Goal: Check status: Check status

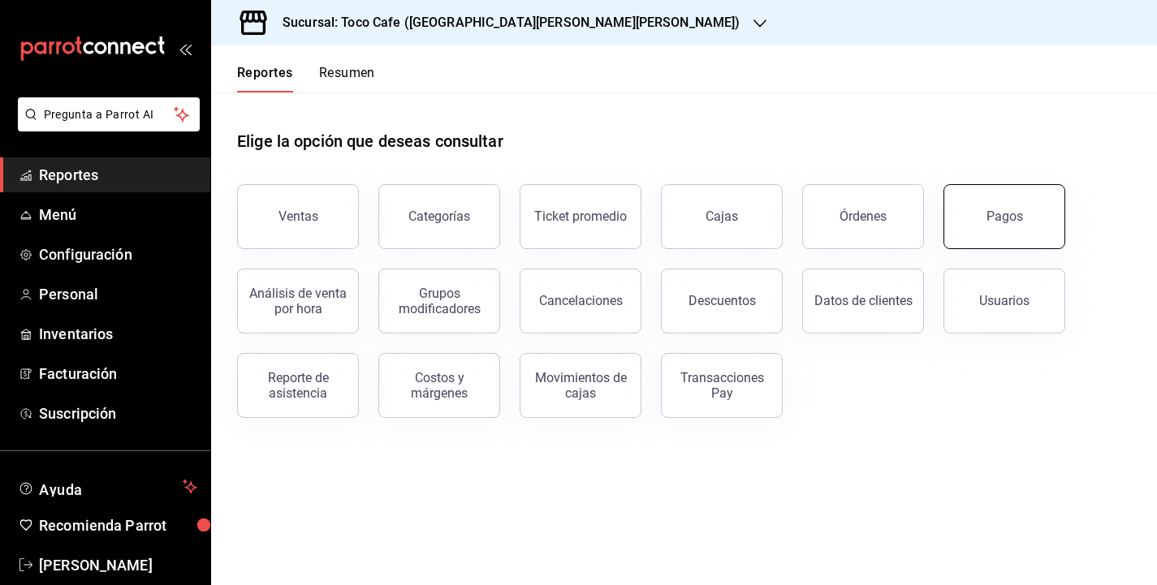
click at [981, 225] on button "Pagos" at bounding box center [1004, 216] width 122 height 65
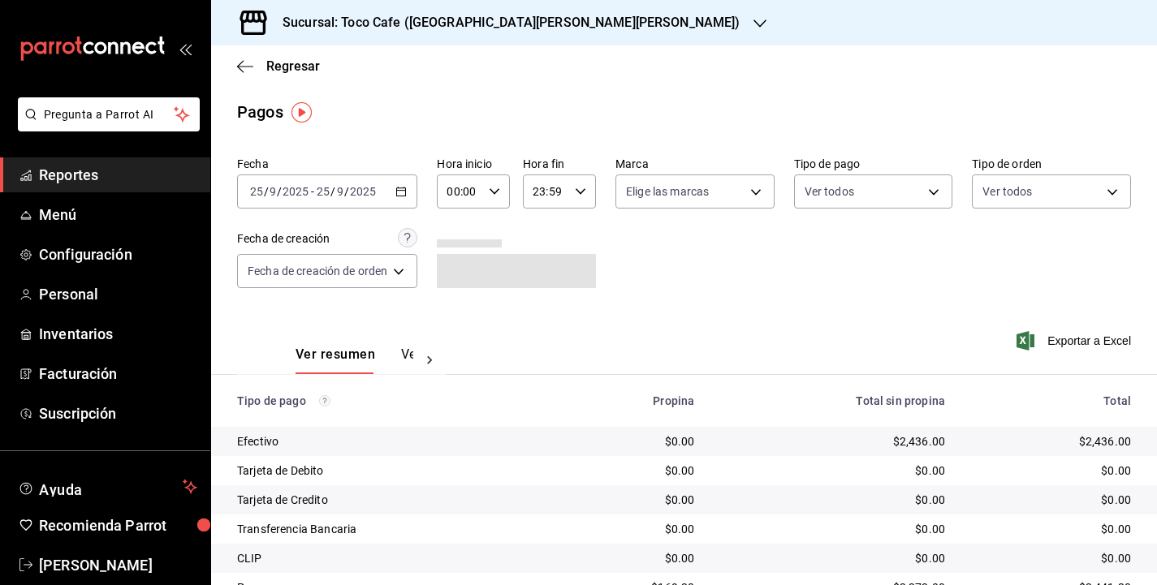
click at [381, 199] on div "[DATE] [DATE] - [DATE] [DATE]" at bounding box center [327, 192] width 180 height 34
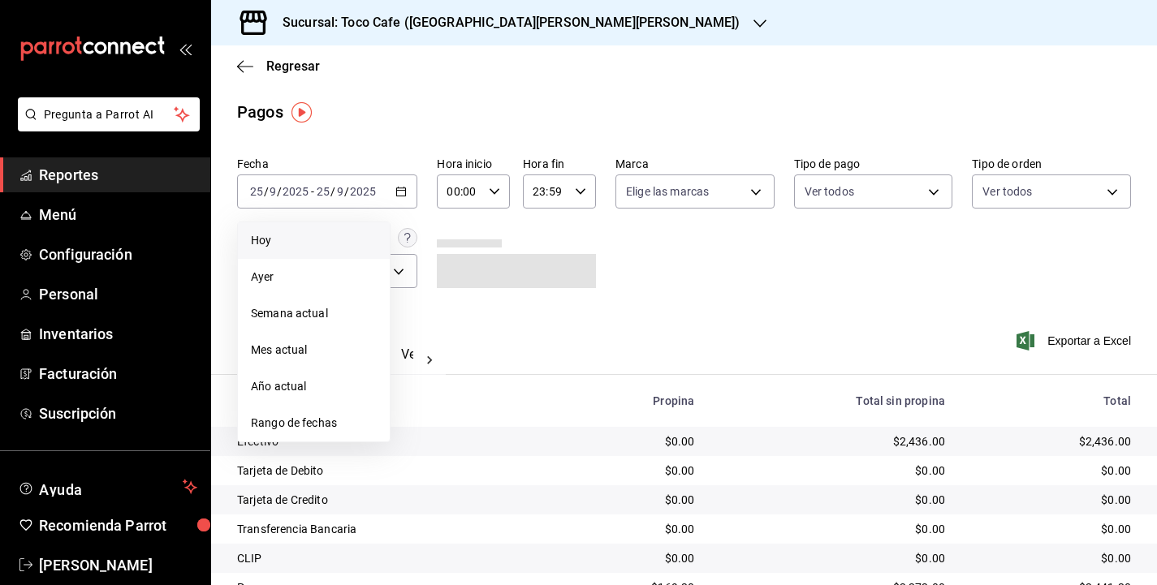
click at [329, 240] on span "Hoy" at bounding box center [314, 240] width 126 height 17
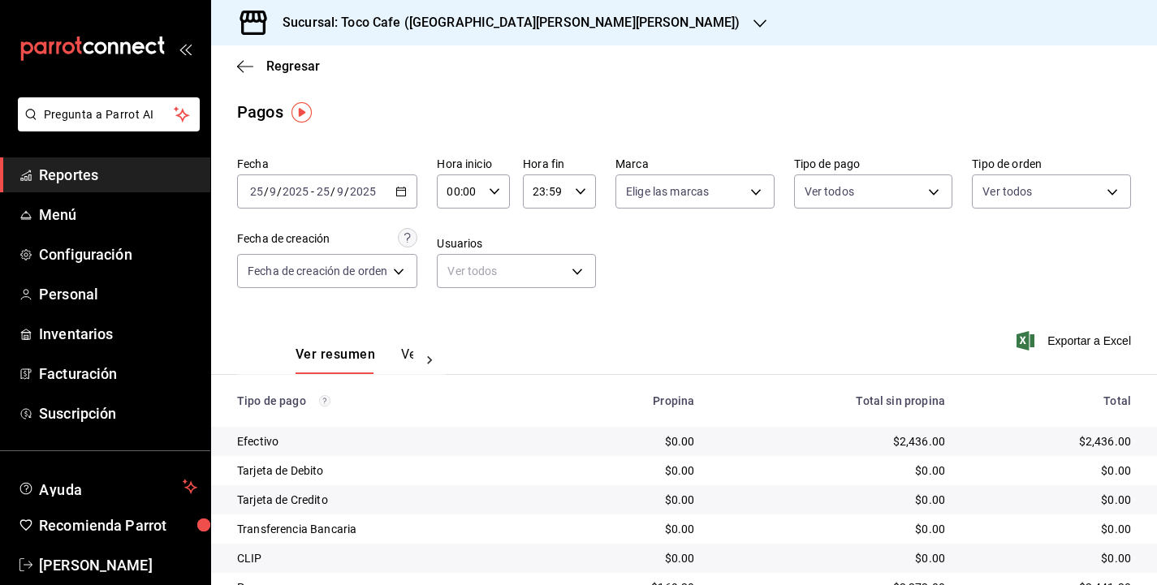
click at [390, 199] on div "[DATE] [DATE] - [DATE] [DATE]" at bounding box center [327, 192] width 180 height 34
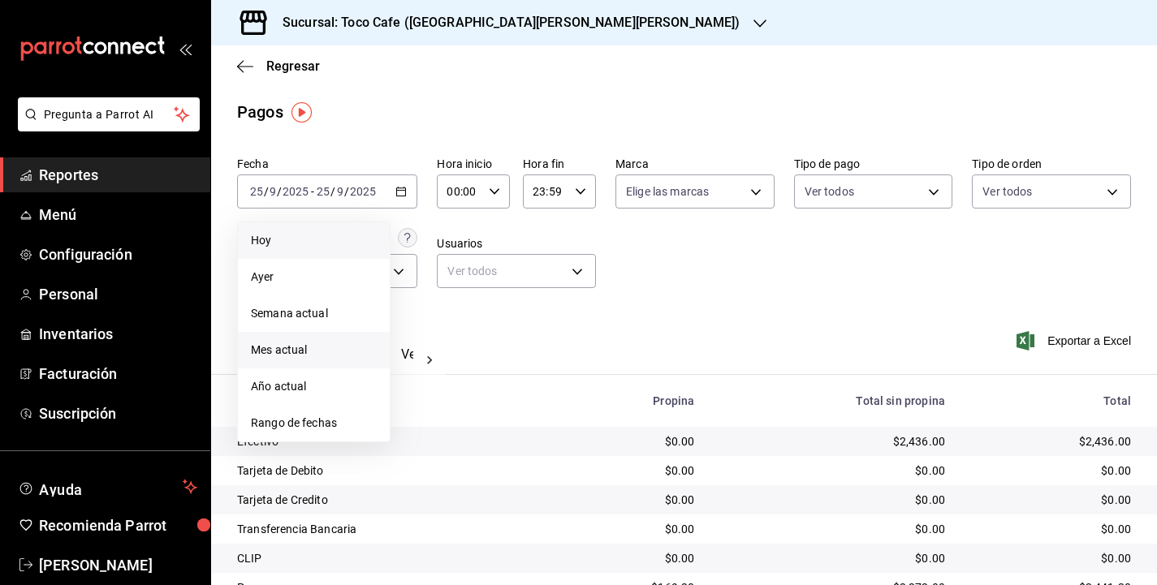
click at [322, 351] on span "Mes actual" at bounding box center [314, 350] width 126 height 17
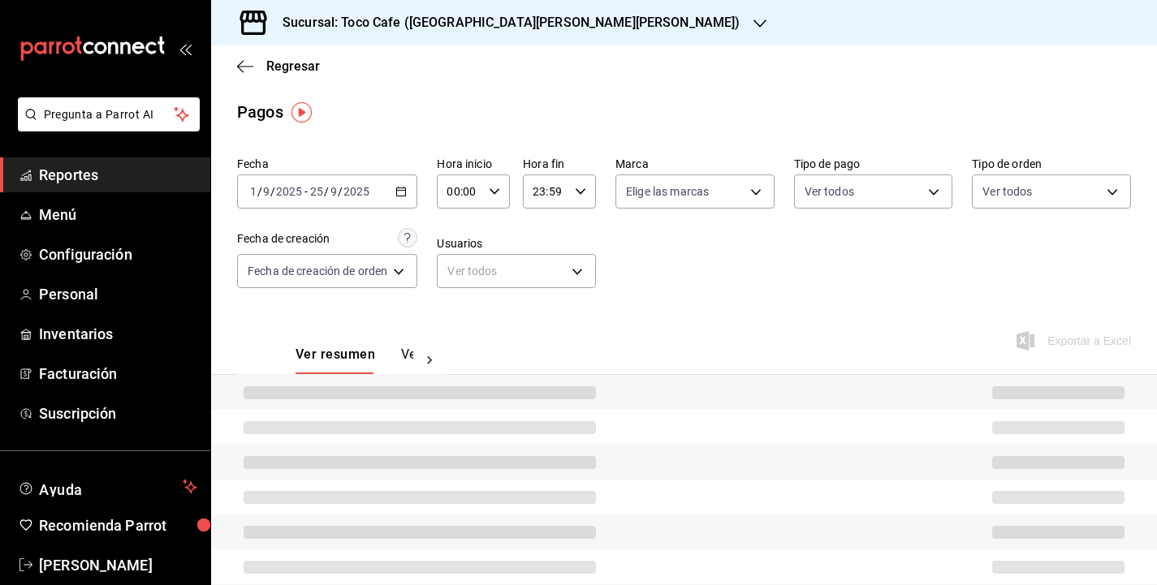
click at [889, 291] on div "Fecha [DATE] [DATE] - [DATE] [DATE] Hora inicio 00:00 Hora inicio Hora fin 23:5…" at bounding box center [684, 228] width 894 height 157
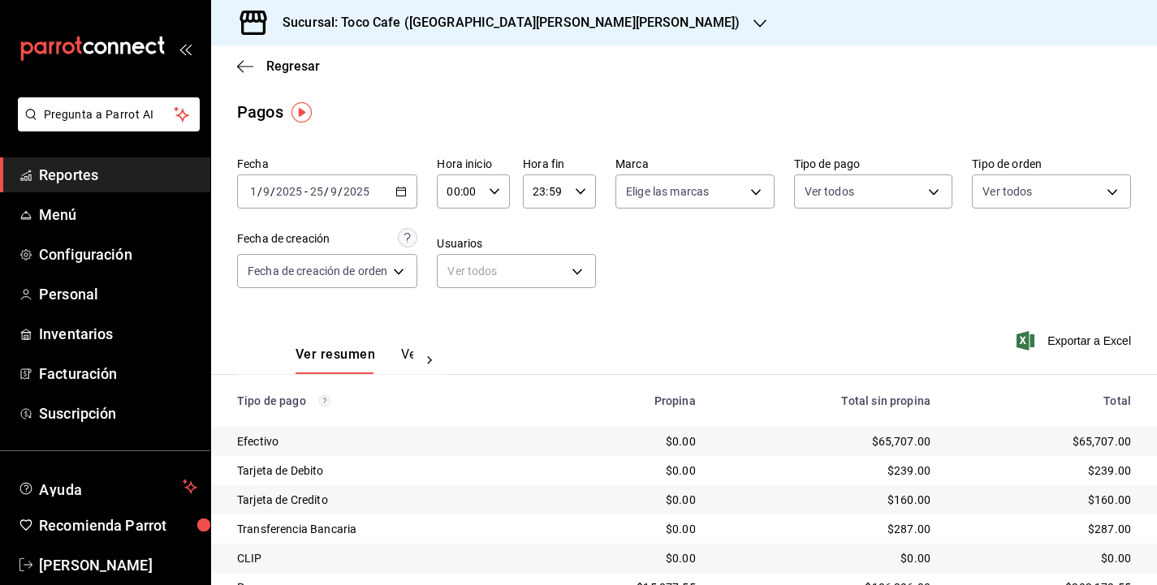
click at [947, 305] on div "Fecha [DATE] [DATE] - [DATE] [DATE] Hora inicio 00:00 Hora inicio Hora fin 23:5…" at bounding box center [684, 228] width 894 height 157
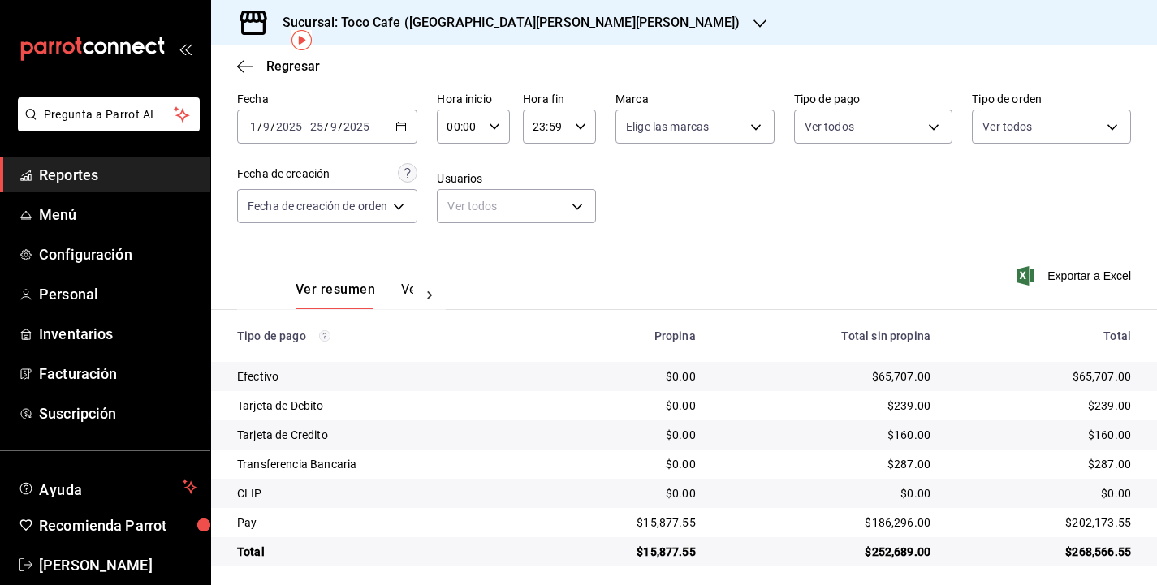
scroll to position [72, 0]
